Goal: Find contact information: Find contact information

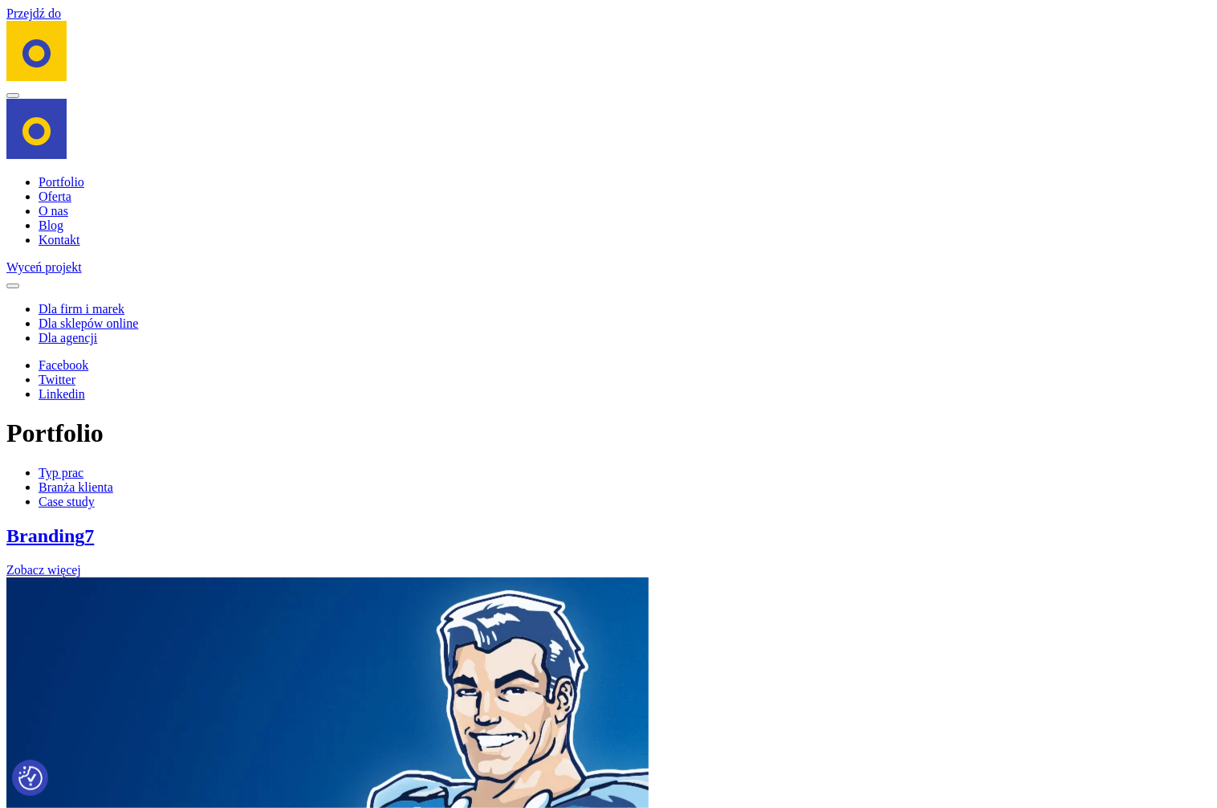
click at [56, 247] on link "Kontakt" at bounding box center [60, 240] width 42 height 14
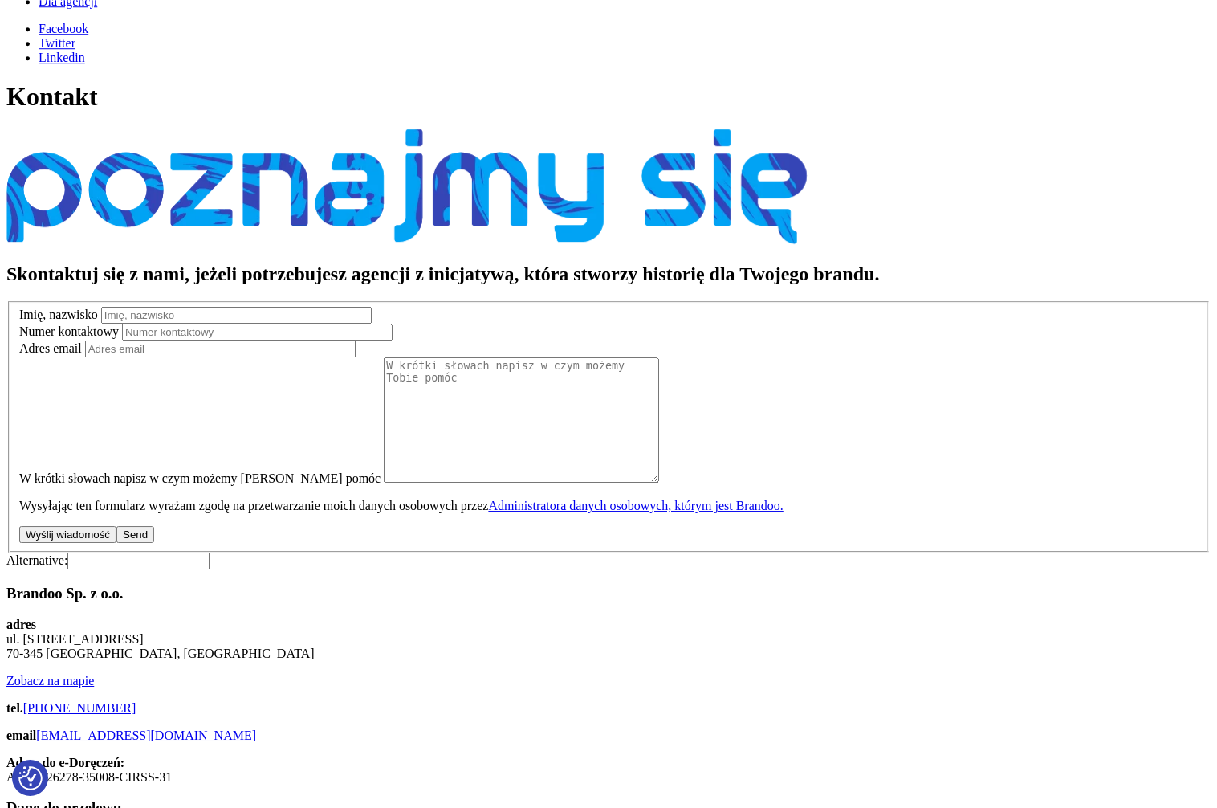
scroll to position [338, 0]
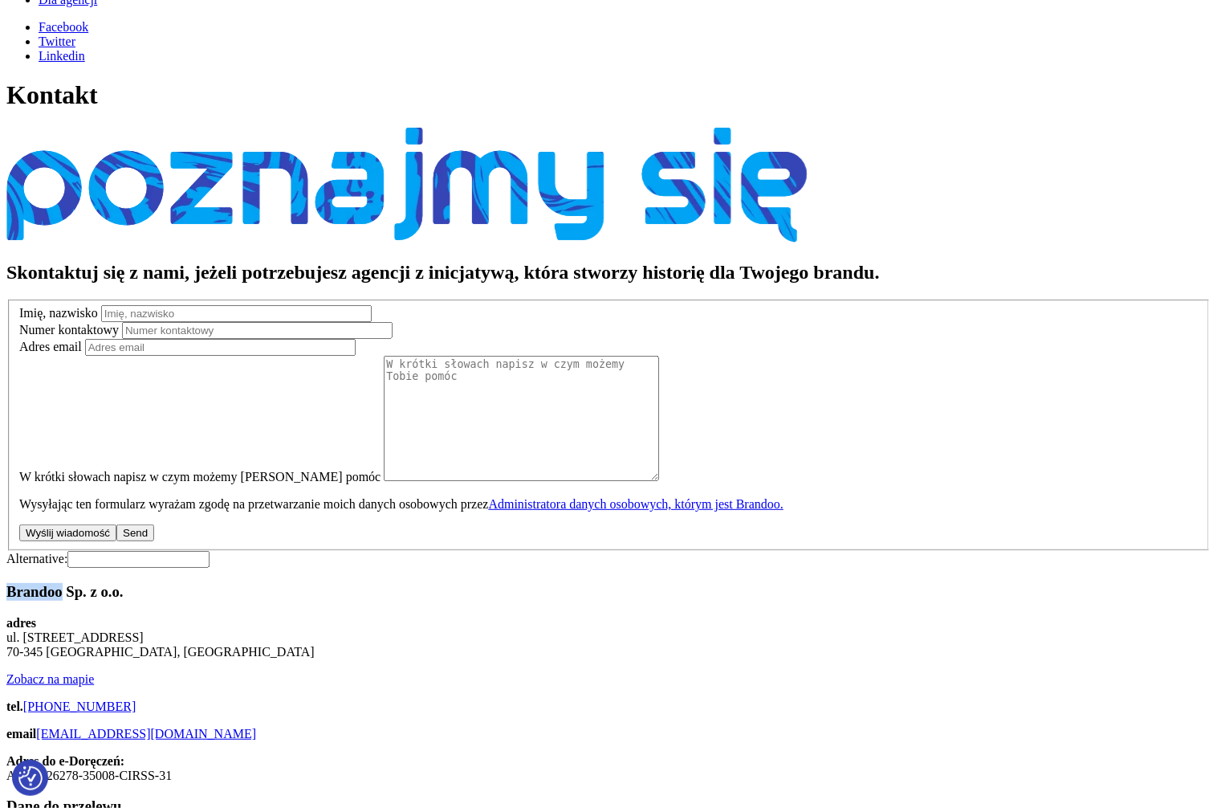
drag, startPoint x: 63, startPoint y: 615, endPoint x: 1, endPoint y: 618, distance: 61.9
click at [1, 618] on html "Cenimy prywatność użytkowników Używamy plików cookie, aby poprawić jakość przeg…" at bounding box center [608, 601] width 1217 height 1878
copy h3 "Brandoo"
